Goal: Task Accomplishment & Management: Manage account settings

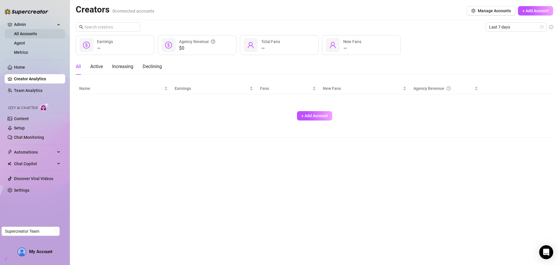
click at [31, 33] on link "All Accounts" at bounding box center [25, 33] width 23 height 5
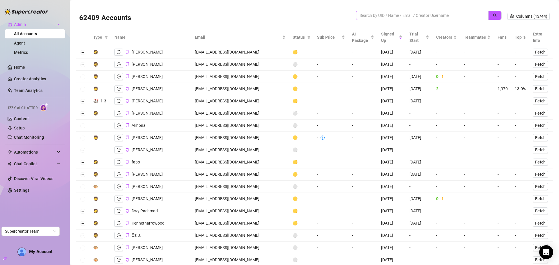
click at [378, 19] on span at bounding box center [422, 15] width 132 height 9
click at [376, 15] on input "search" at bounding box center [420, 15] width 121 height 6
paste input "maison_lumiere_media@icloud.com"
click at [493, 13] on icon "search" at bounding box center [495, 15] width 4 height 4
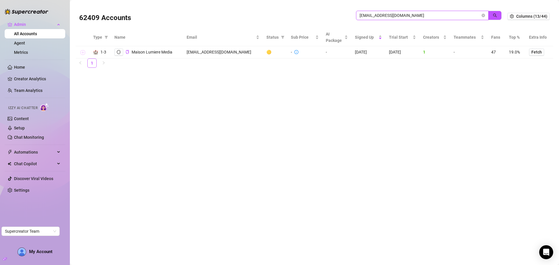
type input "maison_lumiere_media@icloud.com"
click at [83, 52] on button "Expand row" at bounding box center [82, 52] width 5 height 5
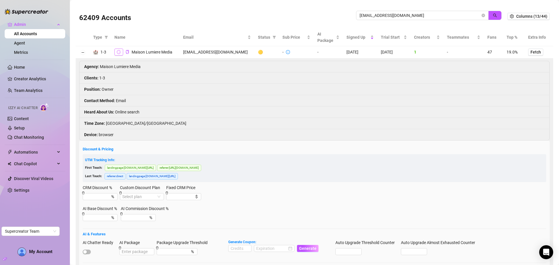
click at [118, 54] on icon "logout" at bounding box center [119, 52] width 4 height 4
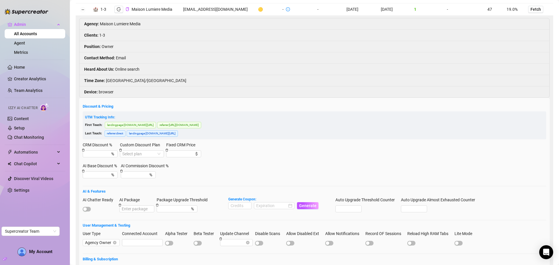
scroll to position [87, 0]
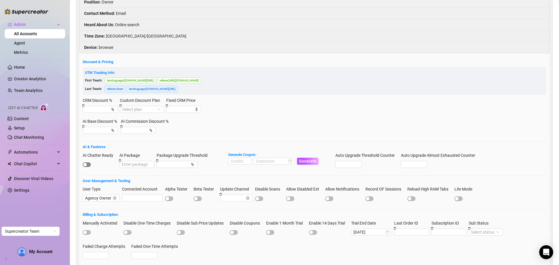
click at [90, 167] on span "button" at bounding box center [87, 164] width 8 height 5
click at [234, 165] on input at bounding box center [240, 161] width 23 height 6
click at [289, 165] on div at bounding box center [274, 161] width 36 height 6
type input "1000"
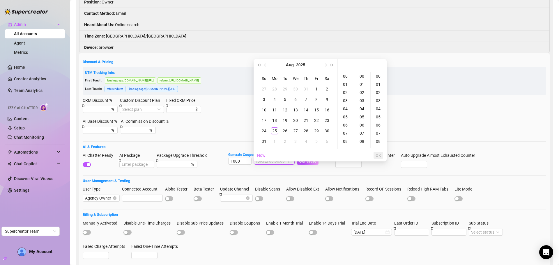
type input "2025-08-02 00:00:00"
click at [325, 68] on button "Next month (PageDown)" at bounding box center [325, 65] width 6 height 12
click at [309, 119] on div "25" at bounding box center [306, 120] width 7 height 7
type input "2025-09-25 00:00:00"
drag, startPoint x: 381, startPoint y: 152, endPoint x: 303, endPoint y: 169, distance: 79.7
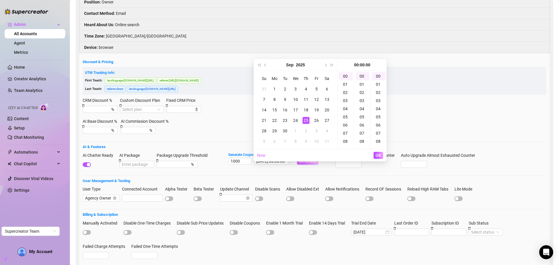
click at [381, 153] on button "OK" at bounding box center [379, 155] width 10 height 7
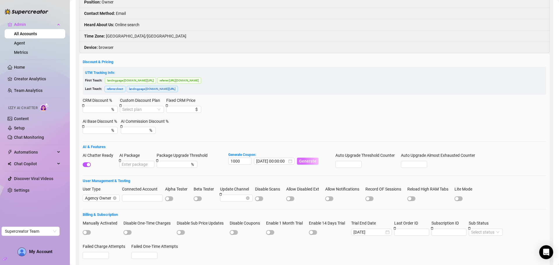
click at [303, 164] on span "Generate" at bounding box center [307, 161] width 17 height 5
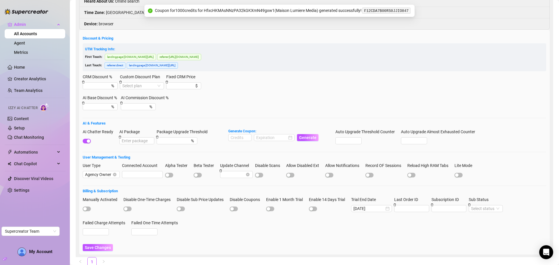
scroll to position [135, 0]
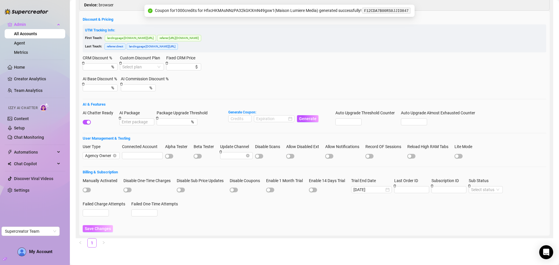
click at [100, 229] on span "Save Changes" at bounding box center [98, 229] width 26 height 5
drag, startPoint x: 408, startPoint y: 10, endPoint x: 366, endPoint y: 13, distance: 42.3
click at [366, 13] on code "F12CDA7B00RS0JJIO847" at bounding box center [386, 11] width 48 height 6
copy code "F12CDA7B00RS0JJIO847"
click at [440, 26] on div "UTM Tracking Info: First Touch: landingpage : console.supercreator.app/ referre…" at bounding box center [315, 38] width 464 height 28
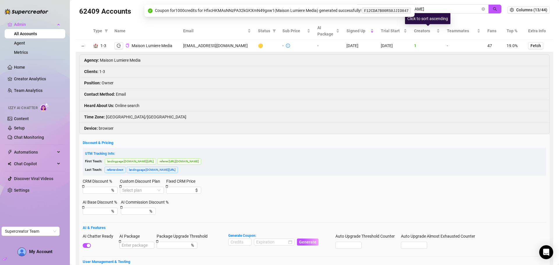
scroll to position [0, 0]
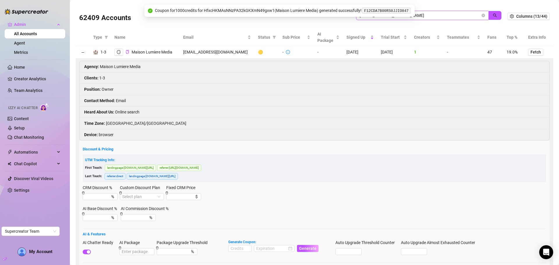
click at [482, 14] on icon "close-circle" at bounding box center [483, 15] width 3 height 3
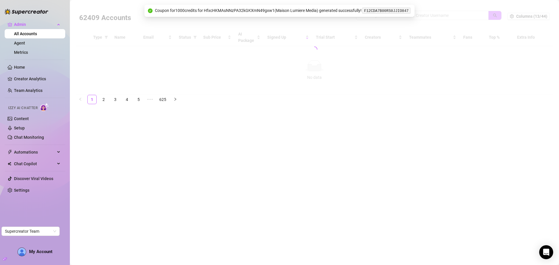
click at [445, 16] on div at bounding box center [315, 49] width 478 height 91
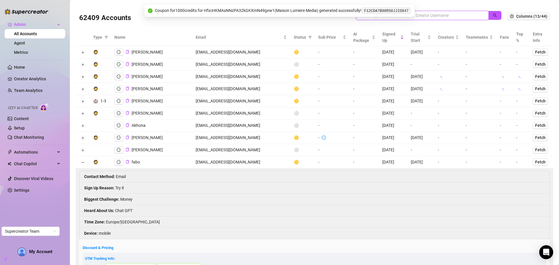
click at [435, 16] on input "search" at bounding box center [420, 15] width 121 height 6
paste input "daddysgxrl69@proton.me"
click at [493, 13] on icon "search" at bounding box center [495, 15] width 4 height 4
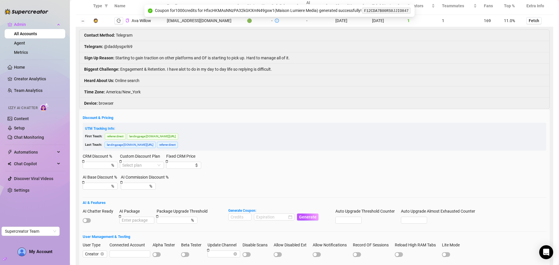
scroll to position [29, 0]
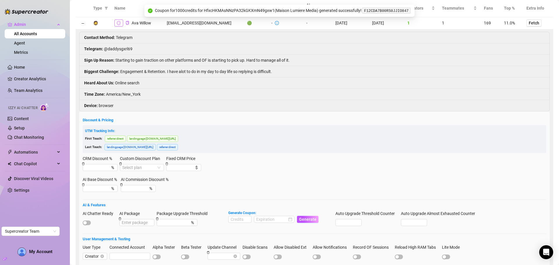
type input "daddysgxrl69@proton.me"
click at [120, 22] on icon "logout" at bounding box center [119, 23] width 4 height 4
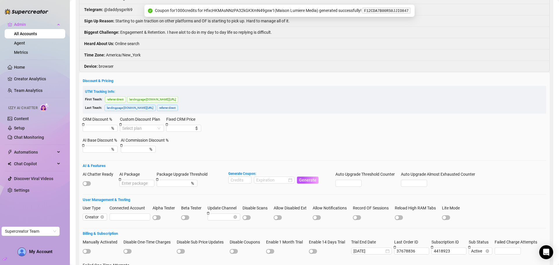
scroll to position [116, 0]
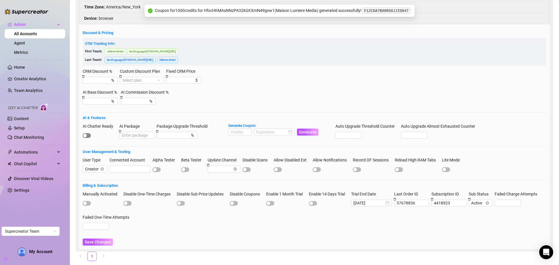
click at [90, 136] on span "button" at bounding box center [87, 135] width 8 height 5
click at [236, 132] on input at bounding box center [240, 132] width 23 height 6
click at [290, 135] on div at bounding box center [274, 132] width 36 height 6
type input "1000"
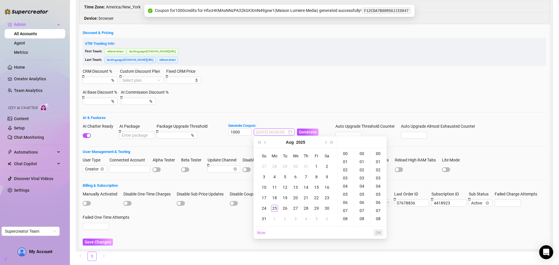
type input "2025-07-30 00:00:00"
click at [324, 143] on span "Next month (PageDown)" at bounding box center [325, 142] width 3 height 3
click at [307, 197] on div "25" at bounding box center [306, 198] width 7 height 7
type input "2025-09-25 00:00:00"
click at [378, 233] on span "OK" at bounding box center [379, 233] width 6 height 5
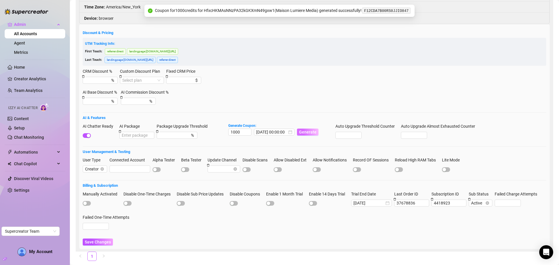
click at [306, 134] on span "Generate" at bounding box center [307, 132] width 17 height 5
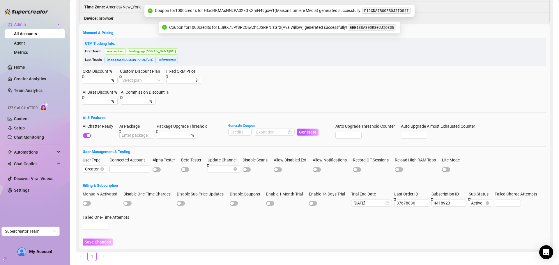
click at [102, 239] on button "Save Changes" at bounding box center [98, 242] width 30 height 7
drag, startPoint x: 391, startPoint y: 27, endPoint x: 348, endPoint y: 29, distance: 42.9
click at [348, 29] on span "EEE138A300RS0JJIO3D5" at bounding box center [372, 27] width 50 height 5
copy code "EEE138A300RS0JJIO3D5"
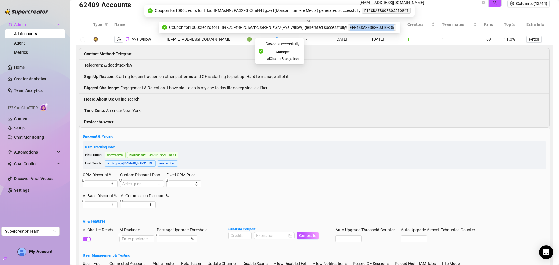
scroll to position [0, 0]
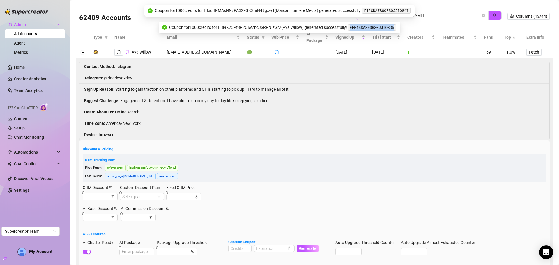
click at [482, 15] on icon "close-circle" at bounding box center [483, 15] width 3 height 3
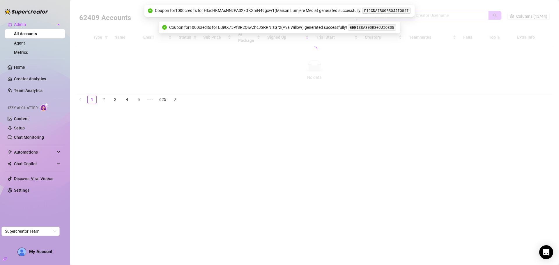
click at [449, 15] on div at bounding box center [315, 49] width 478 height 91
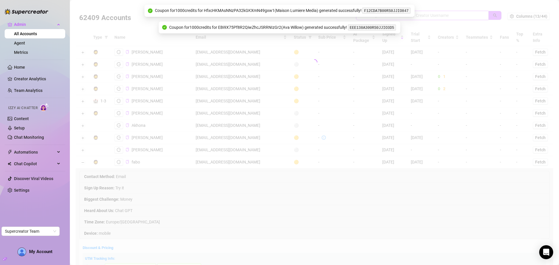
click at [447, 15] on input "search" at bounding box center [420, 15] width 121 height 6
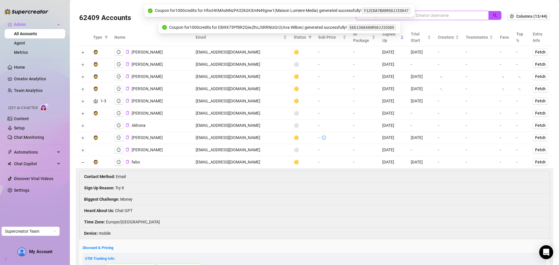
click at [447, 15] on input "search" at bounding box center [420, 15] width 121 height 6
paste input "www.nikikleis.funk@gmail.com"
click at [495, 15] on button "button" at bounding box center [494, 15] width 13 height 9
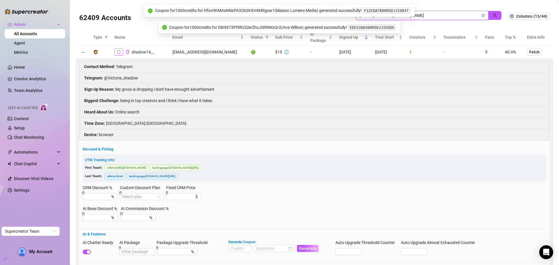
type input "www.nikikleis.funk@gmail.com"
click at [119, 52] on icon "logout" at bounding box center [119, 52] width 4 height 4
click at [482, 15] on icon "close-circle" at bounding box center [483, 15] width 3 height 3
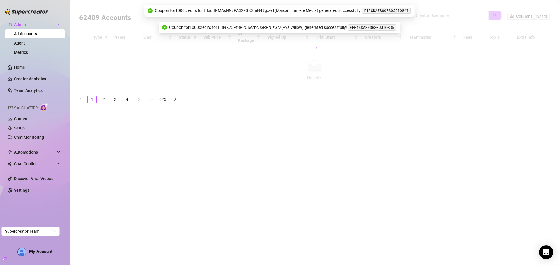
click at [440, 16] on div at bounding box center [315, 49] width 478 height 91
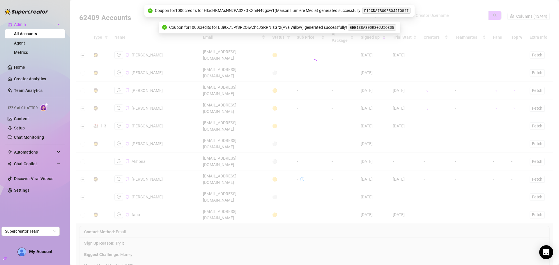
click at [438, 15] on div at bounding box center [315, 62] width 478 height 116
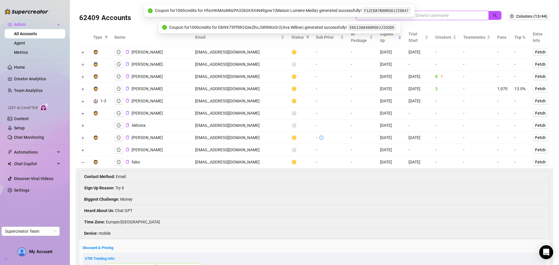
click at [420, 14] on input "search" at bounding box center [420, 15] width 121 height 6
paste input "holly@sagepromotions.co.uk"
click at [488, 15] on button "button" at bounding box center [494, 15] width 13 height 9
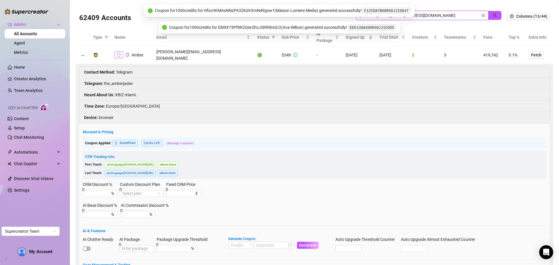
type input "holly@sagepromotions.co.uk"
click at [119, 54] on icon "logout" at bounding box center [119, 55] width 4 height 4
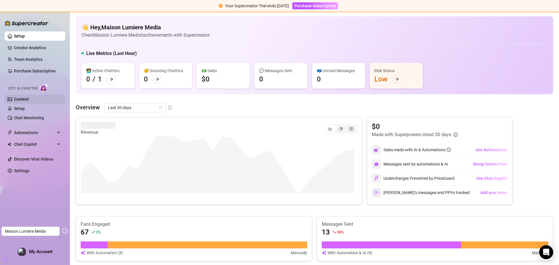
drag, startPoint x: 44, startPoint y: 98, endPoint x: 48, endPoint y: 98, distance: 4.1
click at [29, 98] on link "Content" at bounding box center [21, 99] width 15 height 5
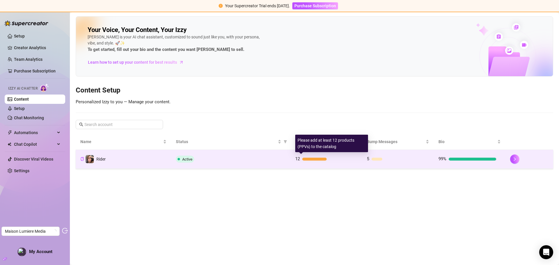
click at [339, 158] on div at bounding box center [327, 159] width 51 height 3
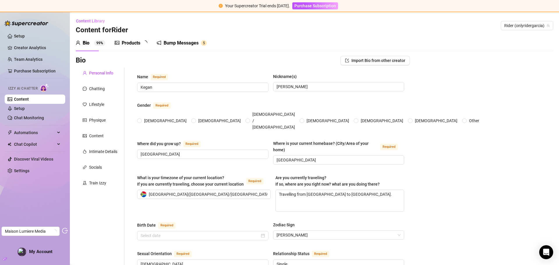
radio input "true"
type input "August 19th, 2006"
click at [130, 45] on div "Products" at bounding box center [131, 43] width 19 height 7
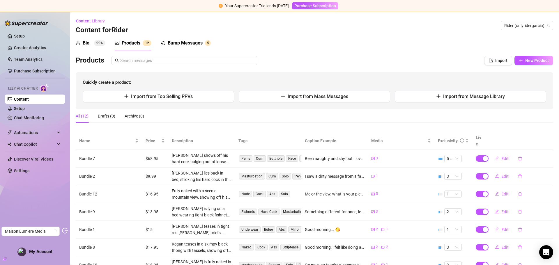
click at [182, 42] on div "Bump Messages" at bounding box center [185, 43] width 35 height 7
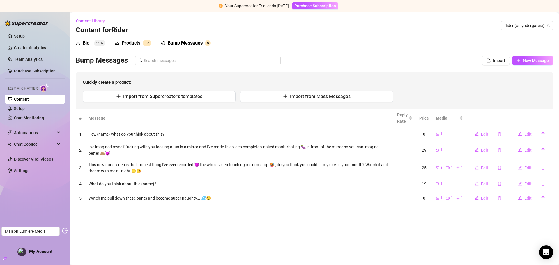
click at [141, 40] on div "Products 1 2" at bounding box center [133, 43] width 37 height 7
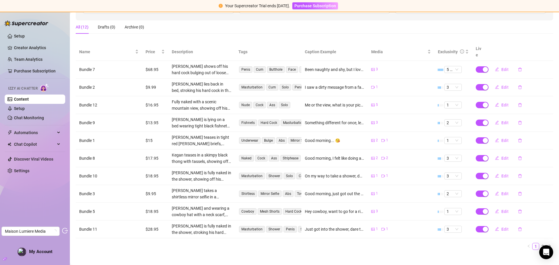
scroll to position [90, 0]
click at [501, 67] on span "Edit" at bounding box center [504, 69] width 7 height 5
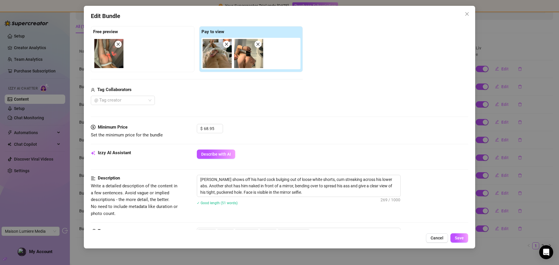
scroll to position [0, 0]
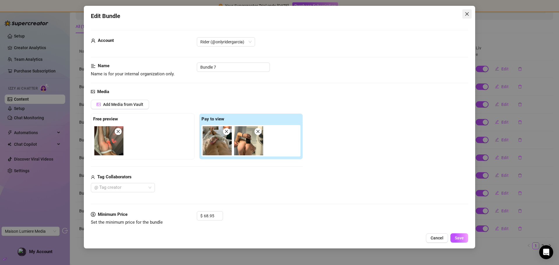
click at [466, 13] on icon "close" at bounding box center [467, 14] width 5 height 5
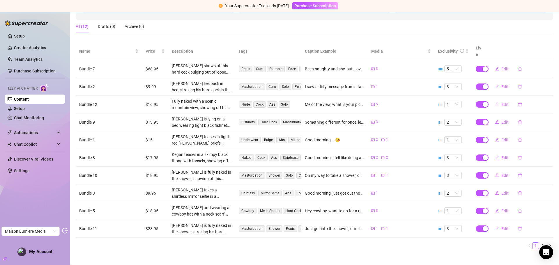
click at [501, 102] on span "Edit" at bounding box center [504, 104] width 7 height 5
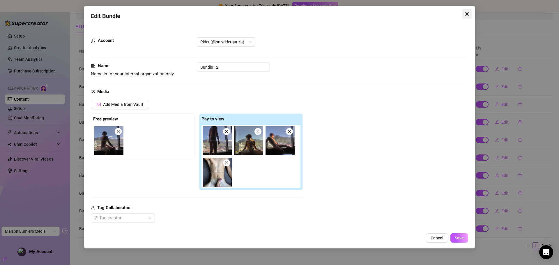
click at [468, 15] on icon "close" at bounding box center [466, 13] width 3 height 3
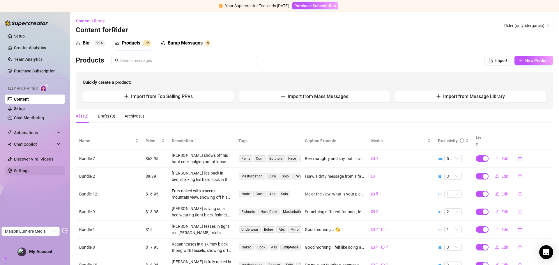
click at [25, 172] on link "Settings" at bounding box center [21, 171] width 15 height 5
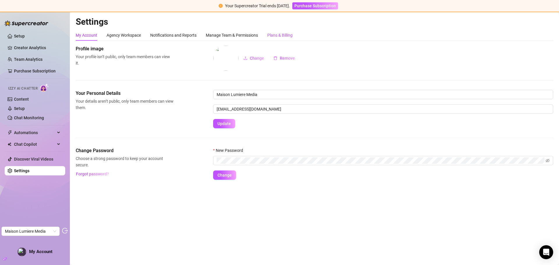
click at [280, 34] on div "Plans & Billing" at bounding box center [279, 35] width 25 height 6
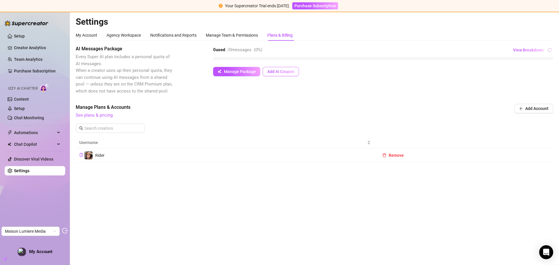
click at [289, 69] on span "Add AI Coupon" at bounding box center [280, 71] width 27 height 5
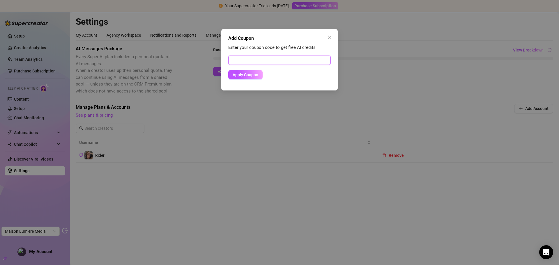
click at [270, 59] on input "text" at bounding box center [279, 60] width 102 height 9
paste input "F12CDA7B00RS0JJIO847"
type input "F12CDA7B00RS0JJIO847"
click at [248, 74] on span "Apply Coupon" at bounding box center [246, 75] width 26 height 5
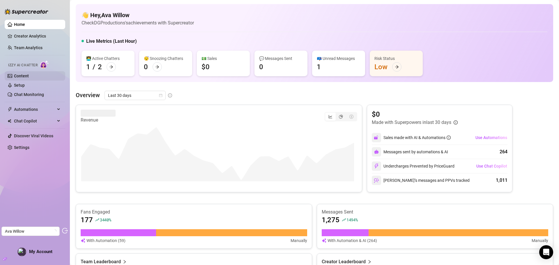
click at [29, 74] on link "Content" at bounding box center [21, 76] width 15 height 5
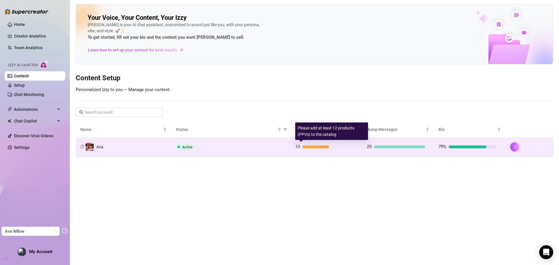
click at [348, 149] on div "13" at bounding box center [324, 147] width 58 height 7
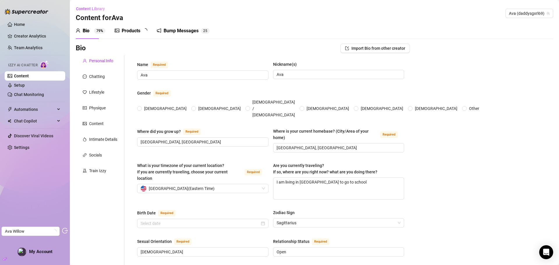
radio input "true"
type input "November 25th, 2006"
click at [98, 76] on div "Chatting" at bounding box center [97, 76] width 16 height 6
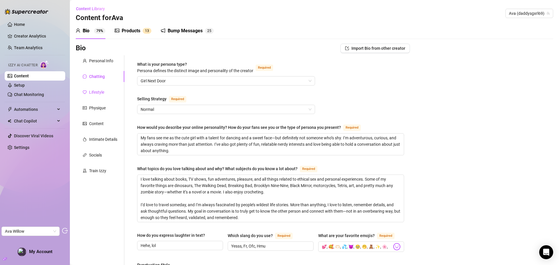
click at [99, 93] on div "Lifestyle" at bounding box center [96, 92] width 15 height 6
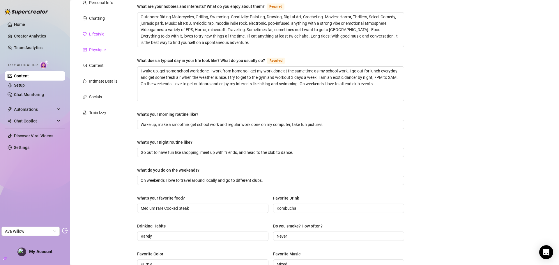
click at [97, 51] on div "Physique" at bounding box center [97, 50] width 17 height 6
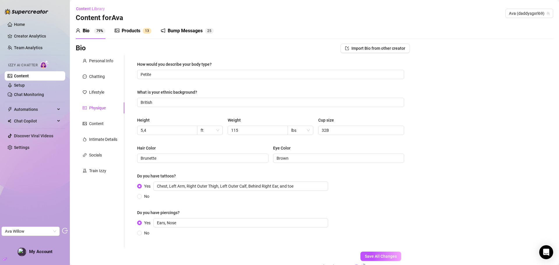
click at [131, 29] on div "Products" at bounding box center [131, 30] width 19 height 7
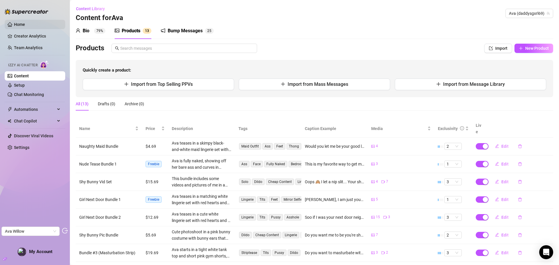
click at [25, 26] on link "Home" at bounding box center [19, 24] width 11 height 5
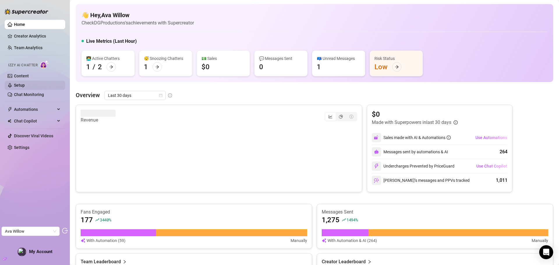
click at [25, 86] on link "Setup" at bounding box center [19, 85] width 11 height 5
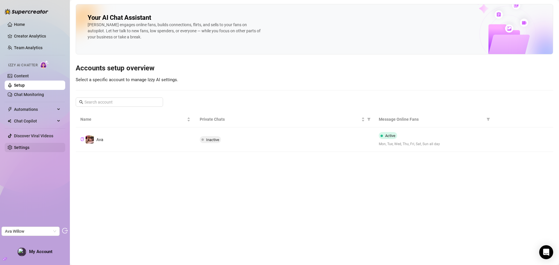
click at [24, 149] on link "Settings" at bounding box center [21, 147] width 15 height 5
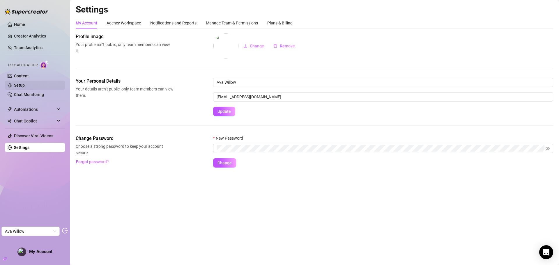
click at [25, 87] on link "Setup" at bounding box center [19, 85] width 11 height 5
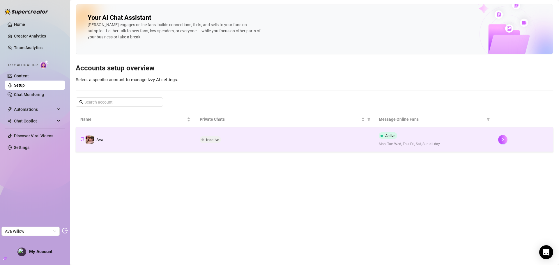
click at [256, 135] on td "Inactive" at bounding box center [284, 140] width 179 height 24
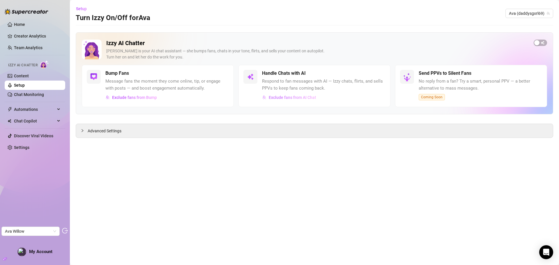
click at [284, 101] on button "Exclude fans from AI Chat" at bounding box center [289, 97] width 54 height 9
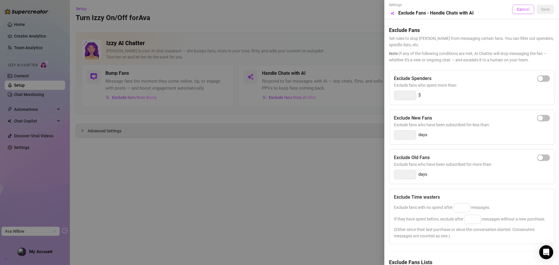
click at [517, 8] on span "Cancel" at bounding box center [523, 9] width 13 height 5
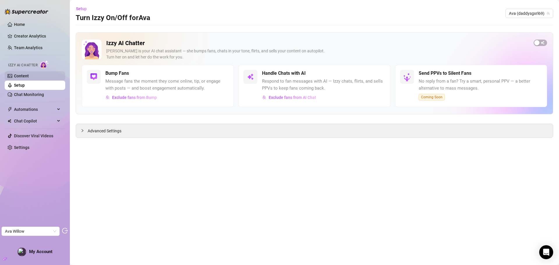
click at [29, 74] on link "Content" at bounding box center [21, 76] width 15 height 5
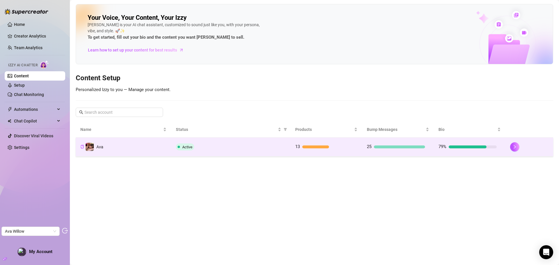
click at [231, 149] on div "Active" at bounding box center [231, 147] width 110 height 7
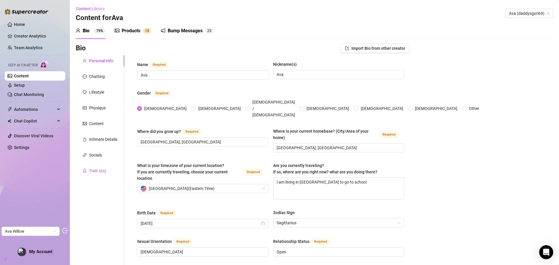
click at [97, 171] on div "Train Izzy" at bounding box center [97, 171] width 17 height 6
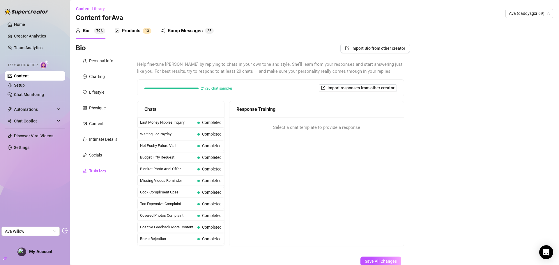
click at [131, 35] on div "Products 1 3" at bounding box center [133, 31] width 37 height 16
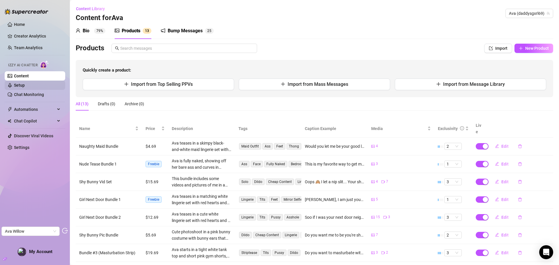
click at [25, 83] on link "Setup" at bounding box center [19, 85] width 11 height 5
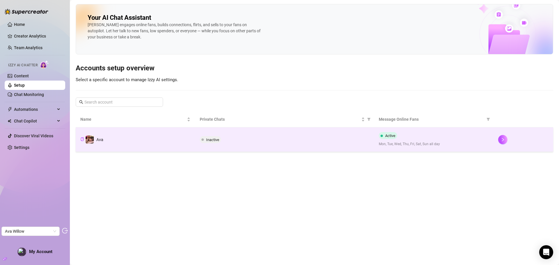
click at [275, 146] on td "Inactive" at bounding box center [284, 140] width 179 height 24
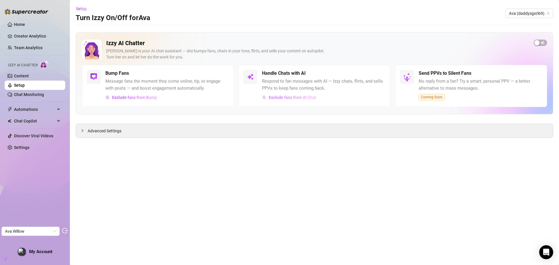
click at [283, 98] on span "Exclude fans from AI Chat" at bounding box center [292, 97] width 47 height 5
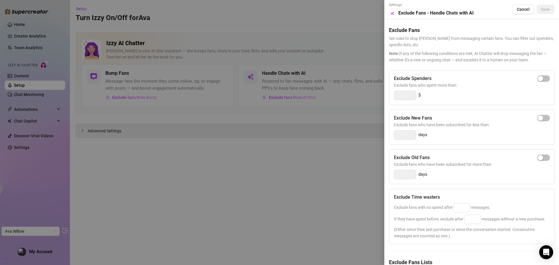
click at [274, 44] on div at bounding box center [279, 132] width 559 height 265
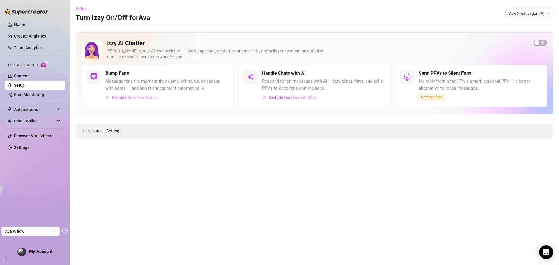
click at [138, 97] on span "Exclude fans from Bump" at bounding box center [134, 97] width 45 height 5
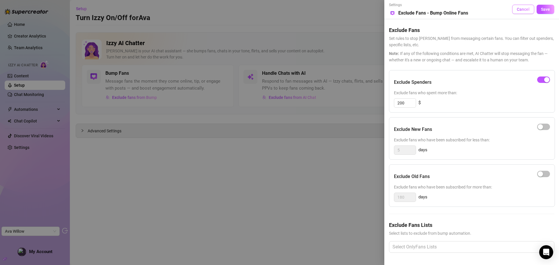
click at [518, 9] on span "Cancel" at bounding box center [523, 9] width 13 height 5
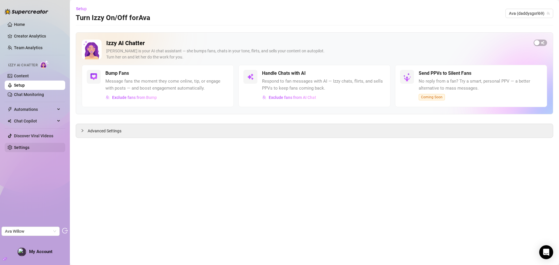
click at [17, 149] on link "Settings" at bounding box center [21, 147] width 15 height 5
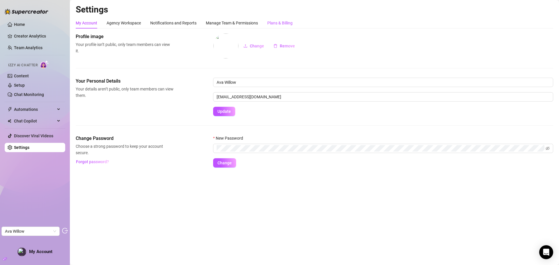
click at [284, 22] on div "Plans & Billing" at bounding box center [279, 23] width 25 height 6
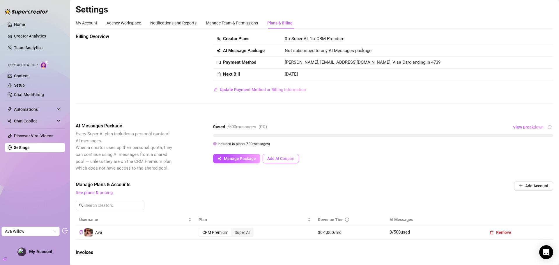
click at [283, 160] on span "Add AI Coupon" at bounding box center [280, 158] width 27 height 5
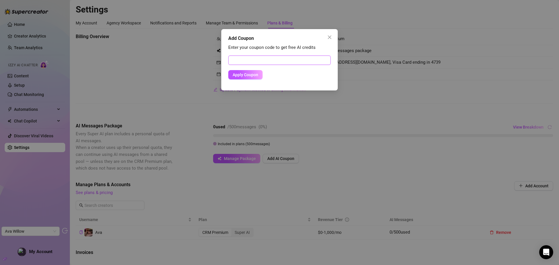
click at [258, 59] on input "text" at bounding box center [279, 60] width 102 height 9
paste input "EEE138A300RS0JJIO3D5"
type input "EEE138A300RS0JJIO3D5"
click at [245, 74] on span "Apply Coupon" at bounding box center [246, 75] width 26 height 5
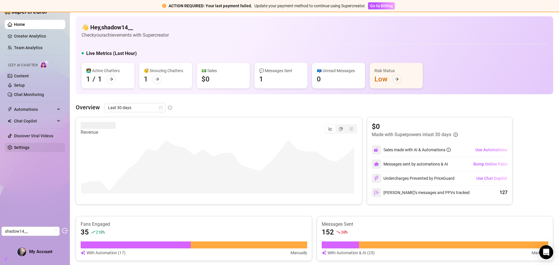
click at [23, 148] on link "Settings" at bounding box center [21, 147] width 15 height 5
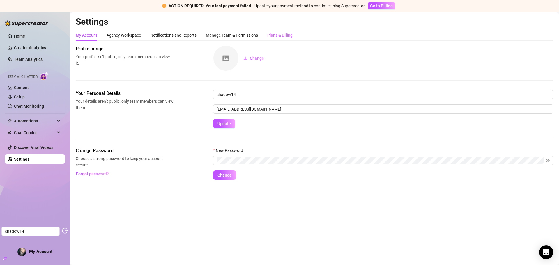
drag, startPoint x: 278, startPoint y: 28, endPoint x: 278, endPoint y: 37, distance: 8.7
click at [278, 28] on div "Settings My Account Agency Workspace Notifications and Reports Manage Team & Pe…" at bounding box center [315, 101] width 478 height 171
click at [278, 37] on div "Plans & Billing" at bounding box center [279, 35] width 25 height 6
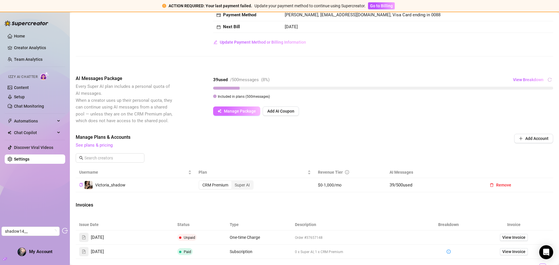
scroll to position [58, 0]
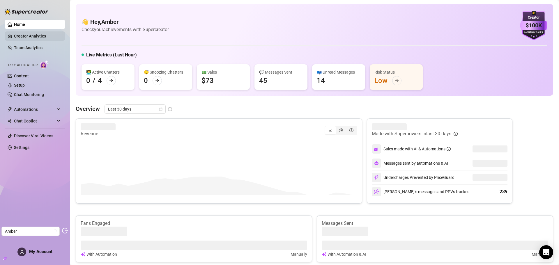
click at [28, 38] on link "Creator Analytics" at bounding box center [37, 35] width 47 height 9
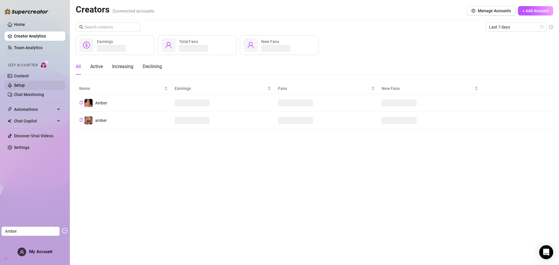
click at [25, 88] on link "Setup" at bounding box center [19, 85] width 11 height 5
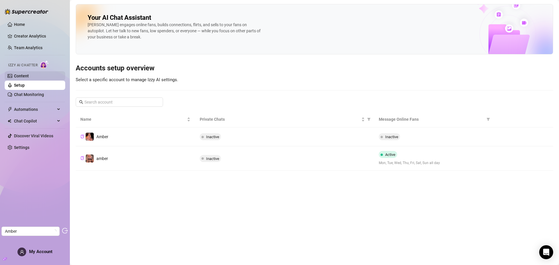
click at [29, 74] on link "Content" at bounding box center [21, 76] width 15 height 5
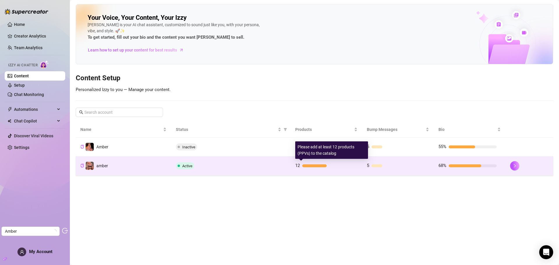
click at [345, 169] on div "12" at bounding box center [324, 165] width 58 height 7
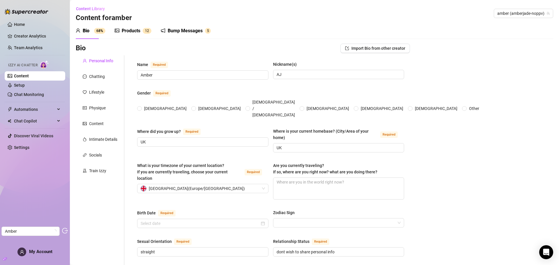
radio input "true"
type input "[DATE]"
click at [128, 30] on div "Products" at bounding box center [131, 30] width 19 height 7
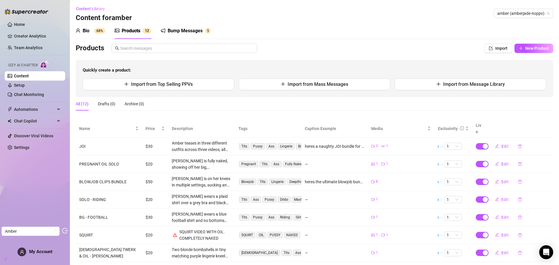
click at [89, 31] on div "Bio" at bounding box center [86, 30] width 7 height 7
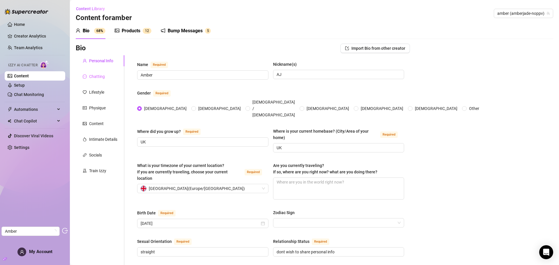
click at [99, 72] on div "Chatting" at bounding box center [100, 76] width 49 height 11
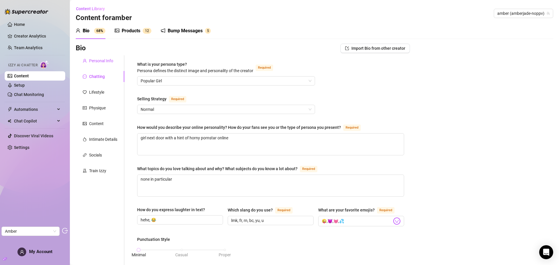
click at [102, 63] on div "Personal Info" at bounding box center [101, 61] width 24 height 6
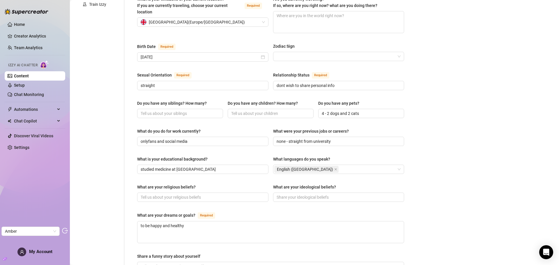
scroll to position [58, 0]
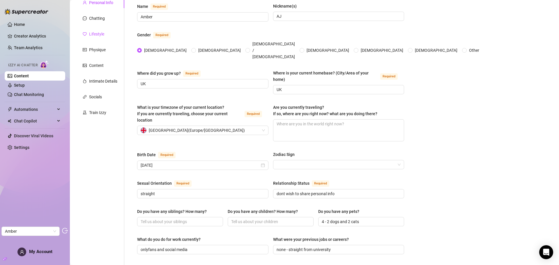
click at [98, 35] on div "Lifestyle" at bounding box center [96, 34] width 15 height 6
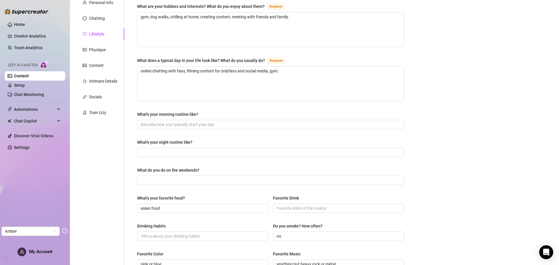
scroll to position [0, 0]
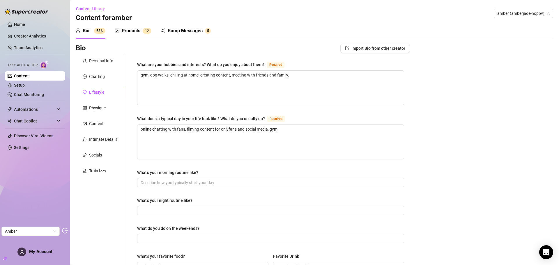
click at [135, 31] on div "Products" at bounding box center [131, 30] width 19 height 7
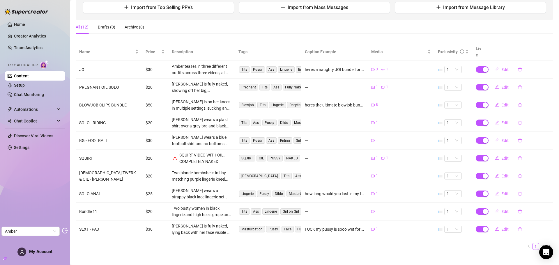
scroll to position [77, 0]
click at [501, 120] on span "Edit" at bounding box center [504, 122] width 7 height 5
type textarea "Type your message here..."
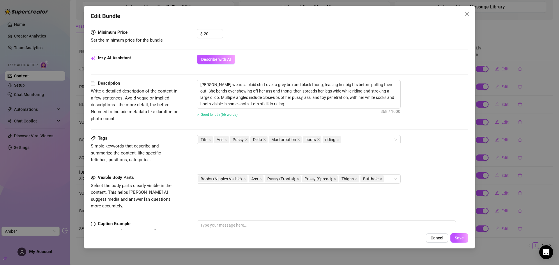
scroll to position [168, 0]
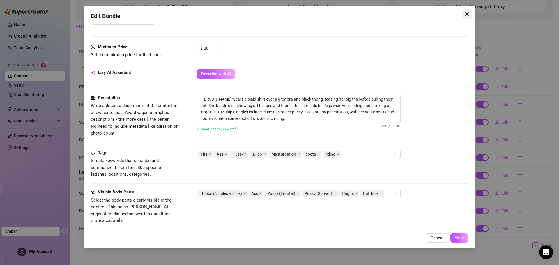
click at [468, 16] on icon "close" at bounding box center [467, 14] width 5 height 5
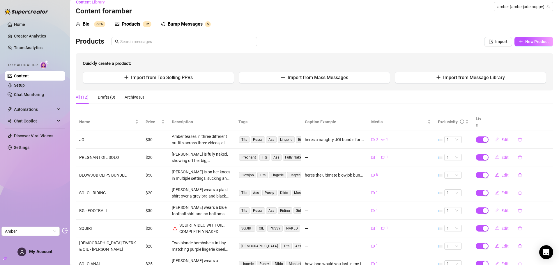
scroll to position [0, 0]
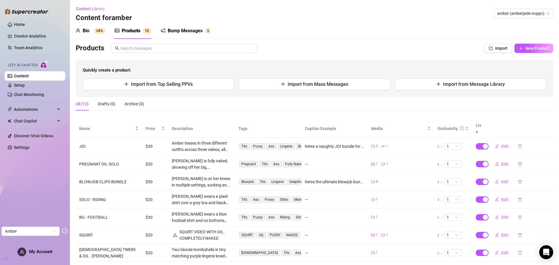
click at [91, 29] on div "Bio 68%" at bounding box center [91, 30] width 30 height 7
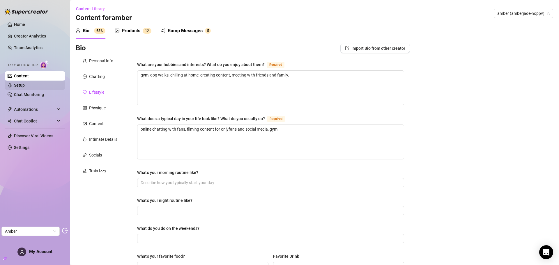
click at [25, 83] on link "Setup" at bounding box center [19, 85] width 11 height 5
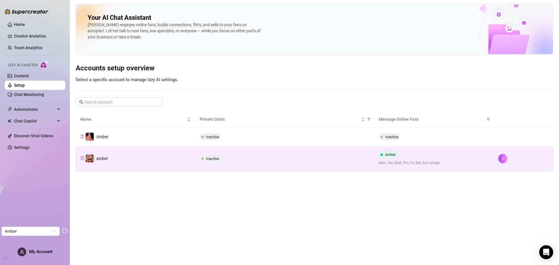
click at [257, 153] on td "Inactive" at bounding box center [284, 158] width 179 height 24
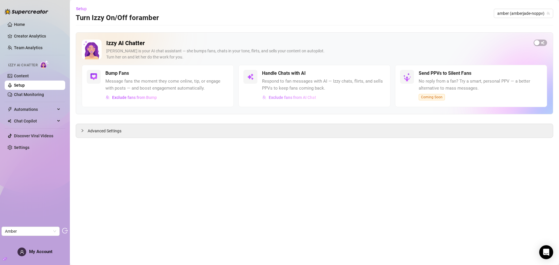
click at [283, 96] on span "Exclude fans from AI Chat" at bounding box center [292, 97] width 47 height 5
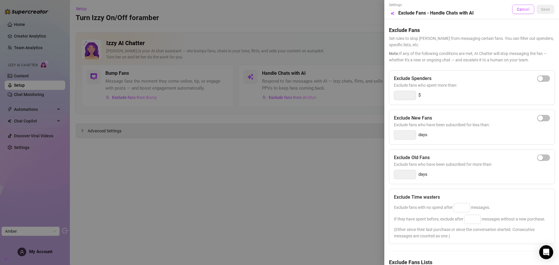
click at [519, 10] on span "Cancel" at bounding box center [523, 9] width 13 height 5
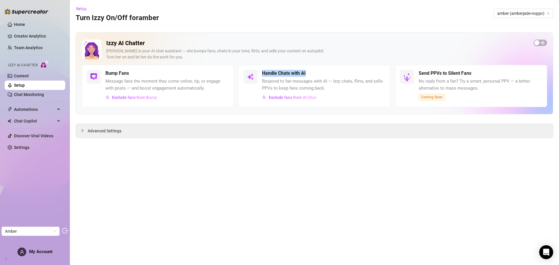
drag, startPoint x: 310, startPoint y: 74, endPoint x: 263, endPoint y: 75, distance: 46.9
click at [263, 75] on div "Handle Chats with AI" at bounding box center [323, 73] width 123 height 7
copy h5 "Handle Chats with AI"
